Goal: Information Seeking & Learning: Find specific fact

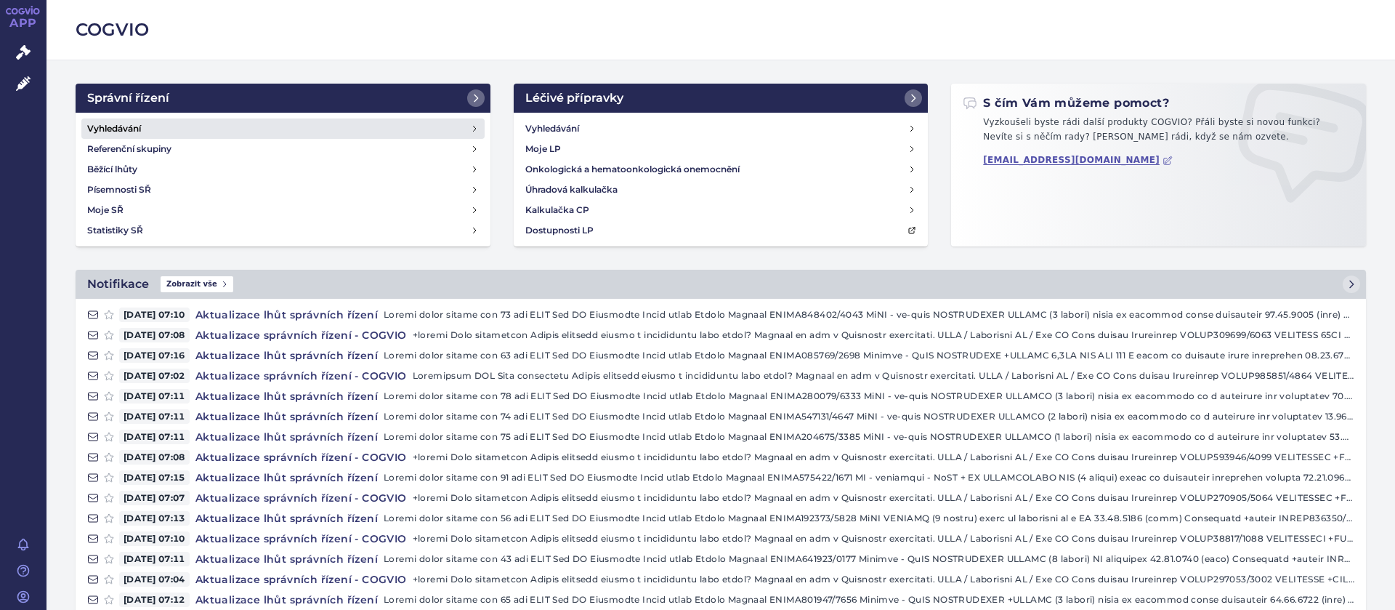
click at [111, 124] on h4 "Vyhledávání" at bounding box center [114, 128] width 54 height 15
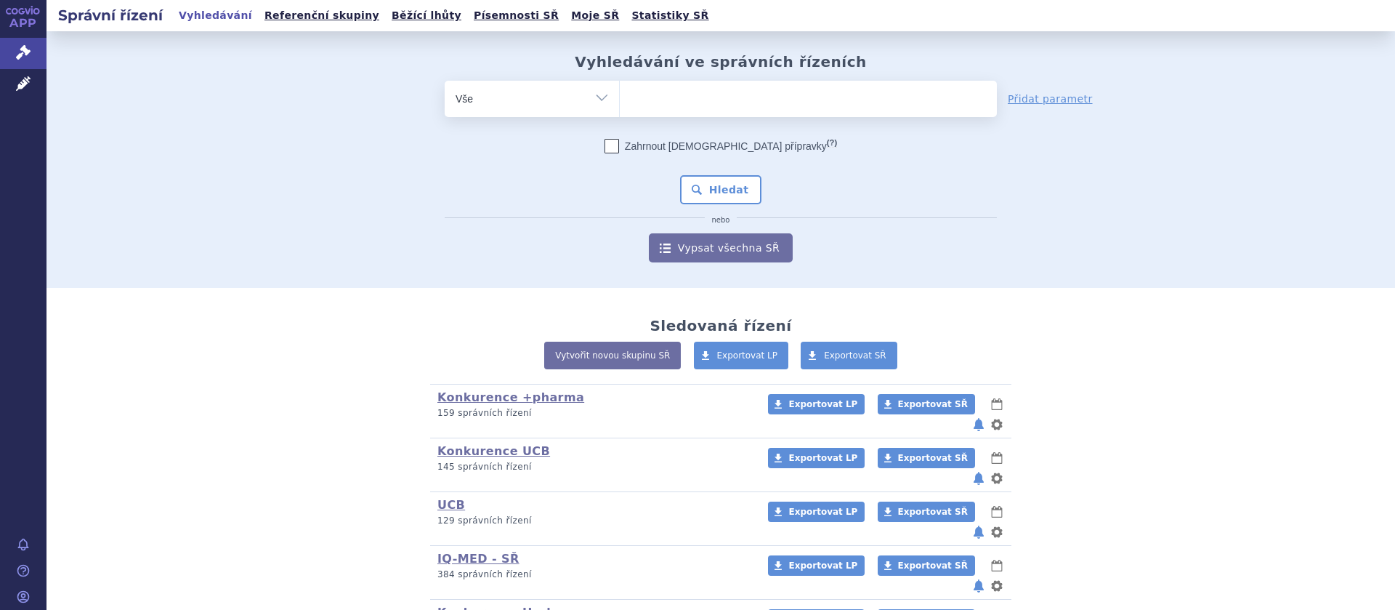
click at [666, 107] on ul at bounding box center [808, 96] width 377 height 31
click at [620, 107] on select at bounding box center [619, 98] width 1 height 36
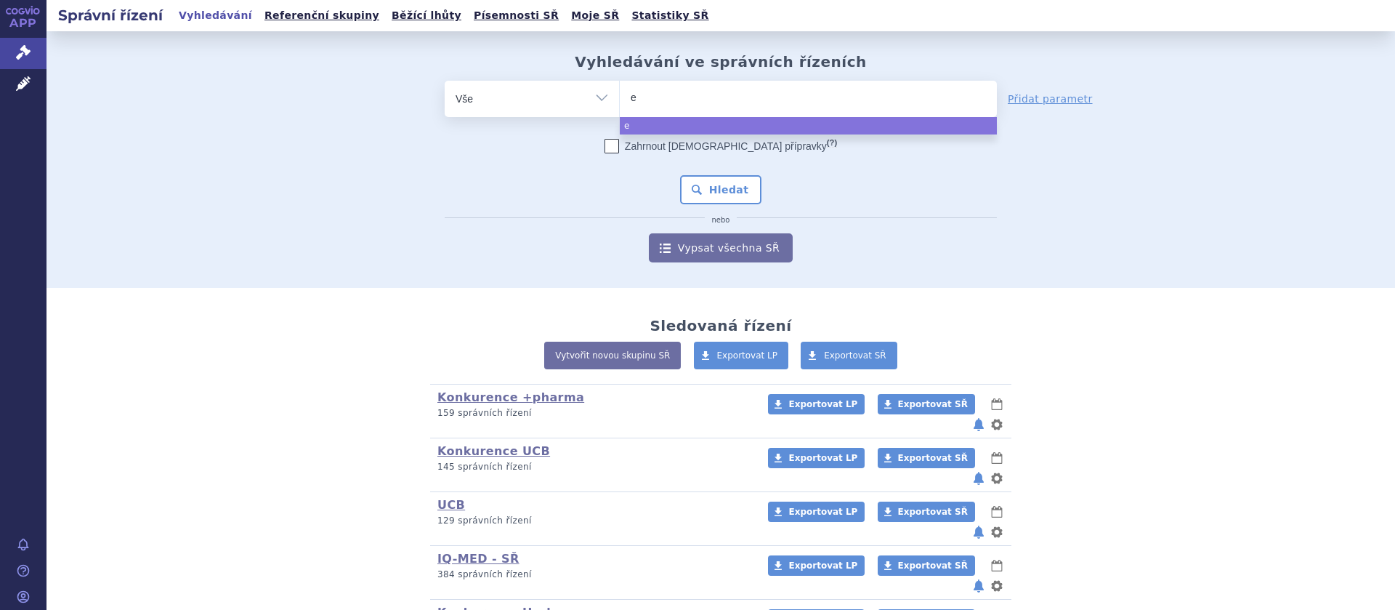
type input "ey"
type input "eyl"
type input "eyle"
type input "eylea"
select select "eylea"
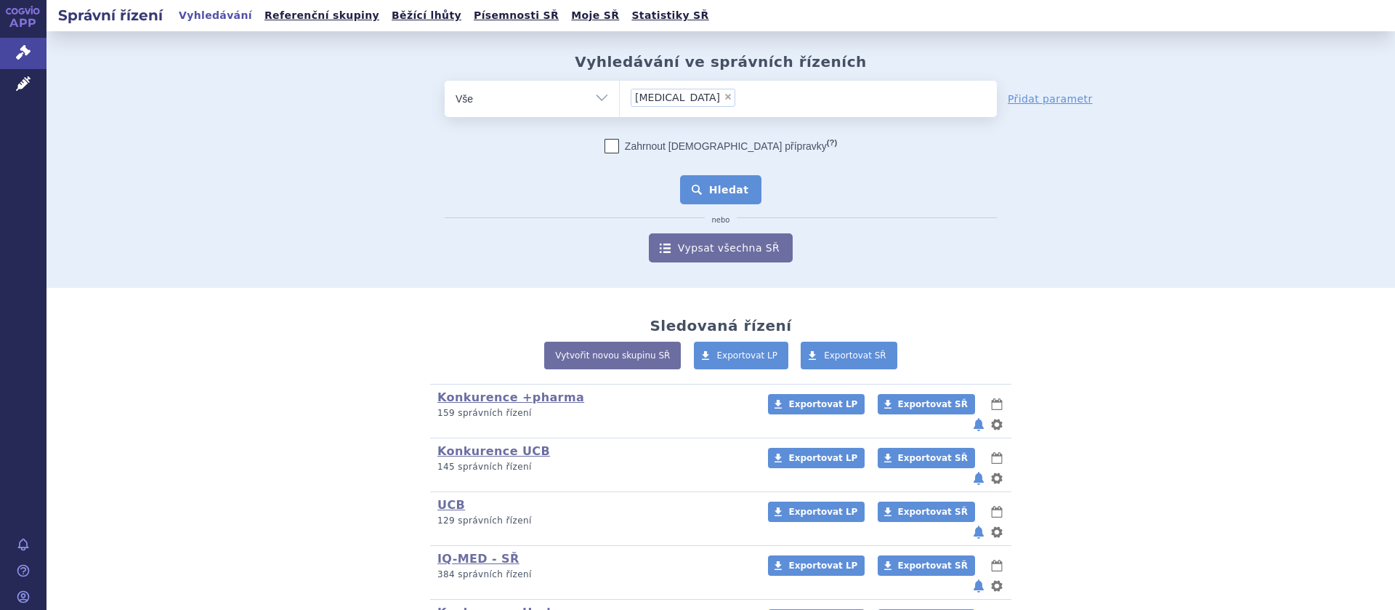
click at [707, 187] on button "Hledat" at bounding box center [721, 189] width 82 height 29
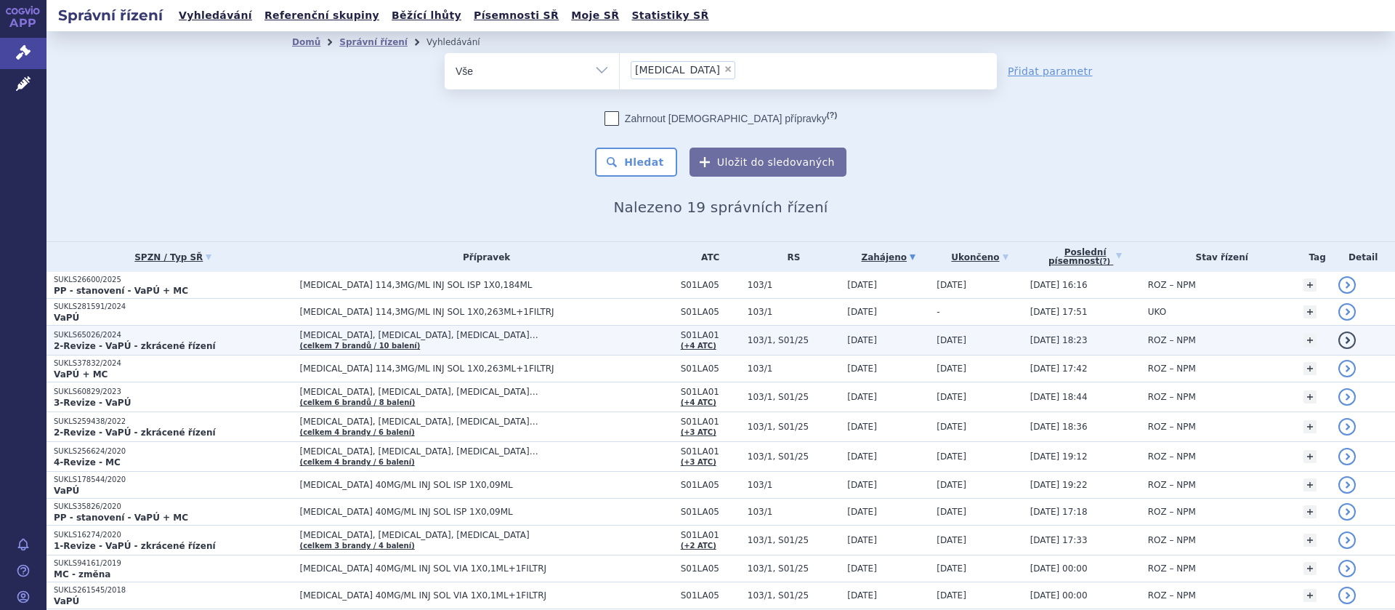
click at [344, 335] on span "[MEDICAL_DATA], [MEDICAL_DATA], [MEDICAL_DATA]…" at bounding box center [481, 335] width 363 height 10
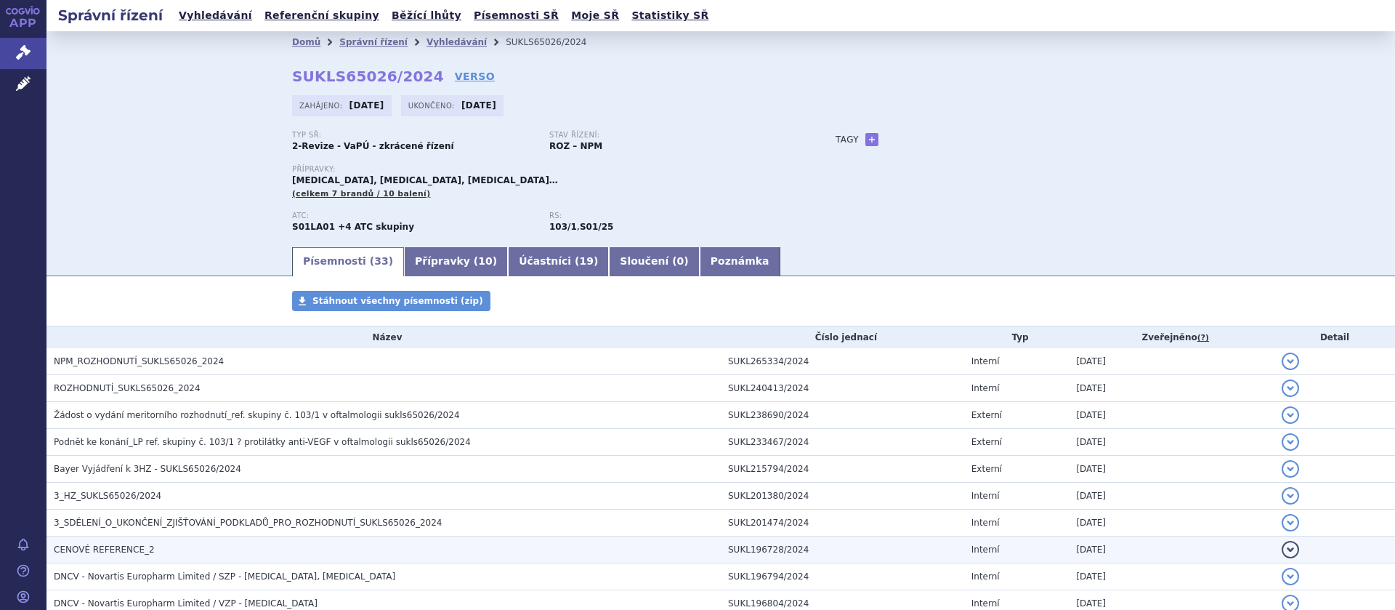
scroll to position [183, 0]
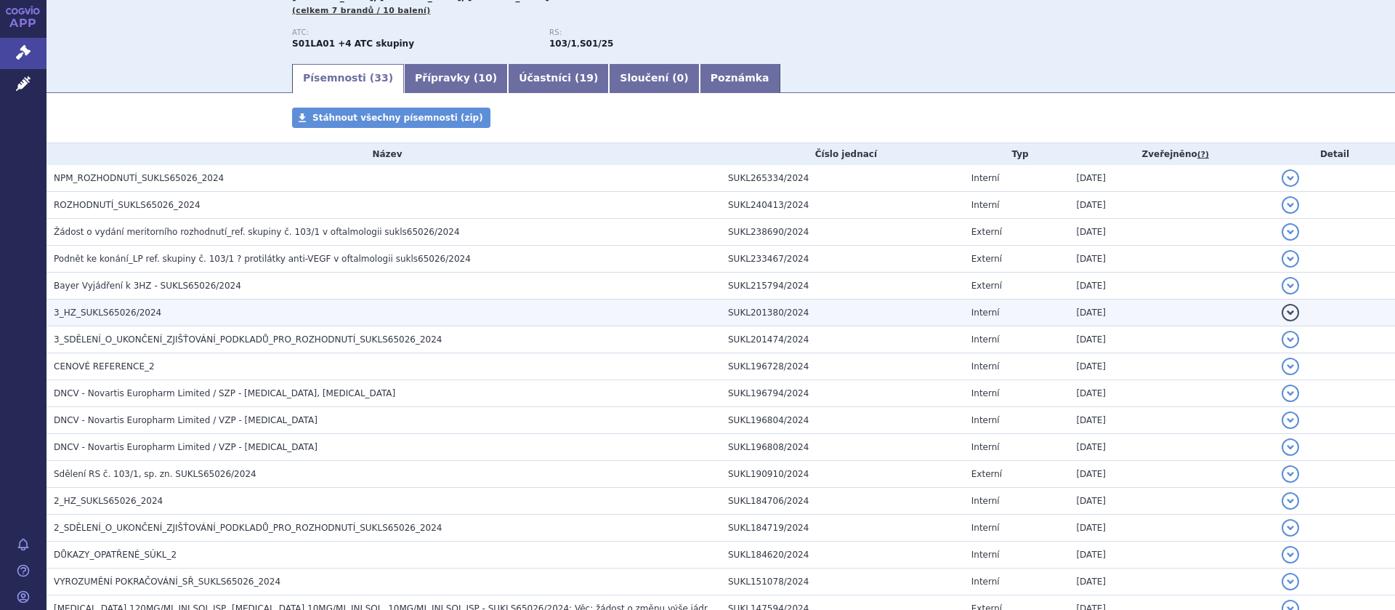
click at [114, 309] on span "3_HZ_SUKLS65026/2024" at bounding box center [108, 312] width 108 height 10
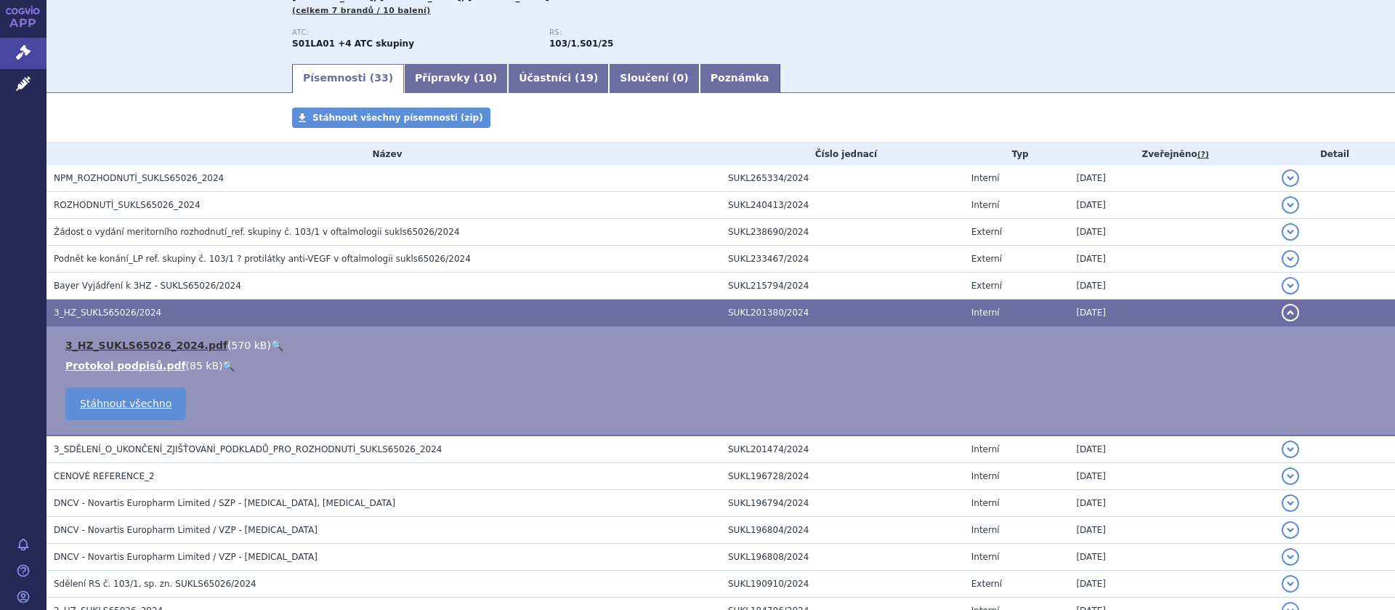
click at [142, 341] on link "3_HZ_SUKLS65026_2024.pdf" at bounding box center [146, 345] width 162 height 12
